Goal: Task Accomplishment & Management: Use online tool/utility

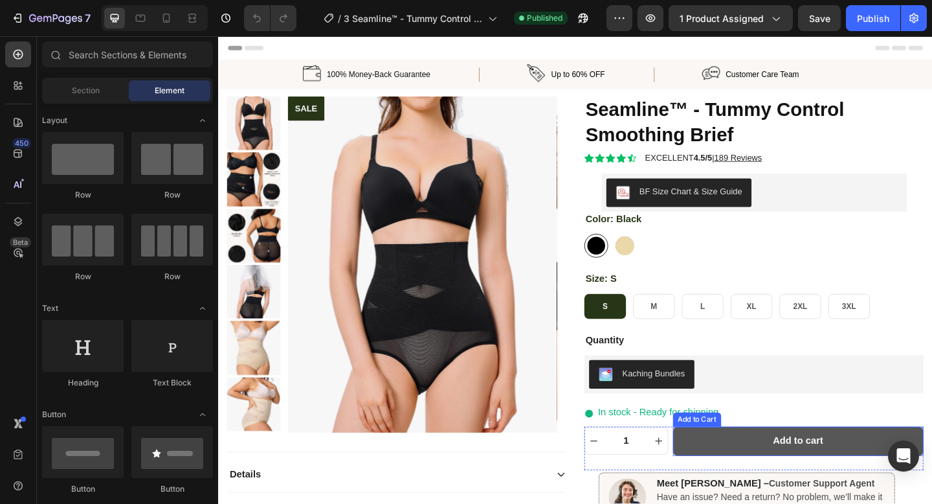
click at [811, 489] on button "Add to cart" at bounding box center [849, 477] width 273 height 32
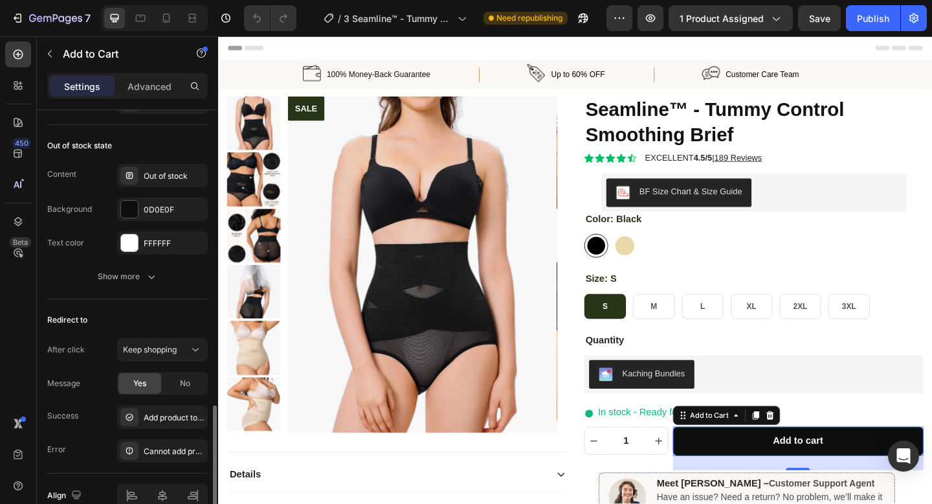
scroll to position [999, 0]
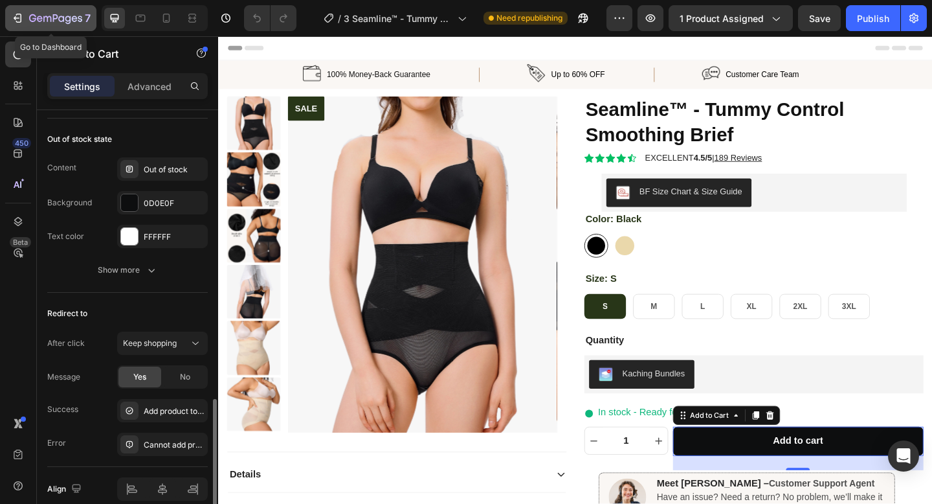
click at [17, 21] on icon "button" at bounding box center [17, 18] width 13 height 13
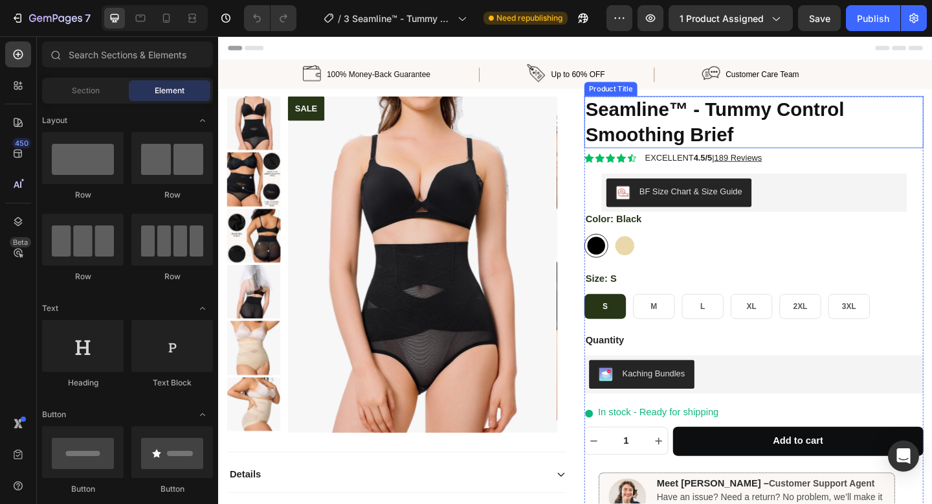
radio input "false"
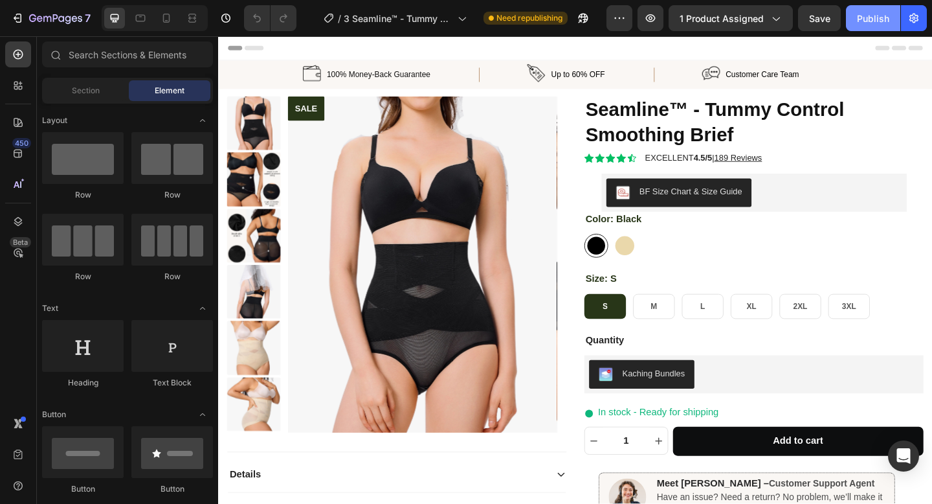
click at [864, 27] on button "Publish" at bounding box center [873, 18] width 54 height 26
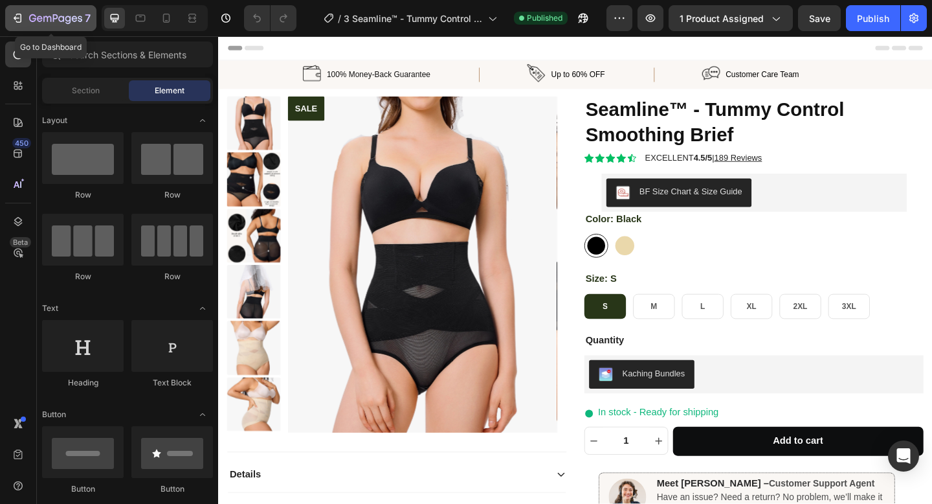
click at [16, 22] on icon "button" at bounding box center [17, 18] width 13 height 13
